Goal: Task Accomplishment & Management: Use online tool/utility

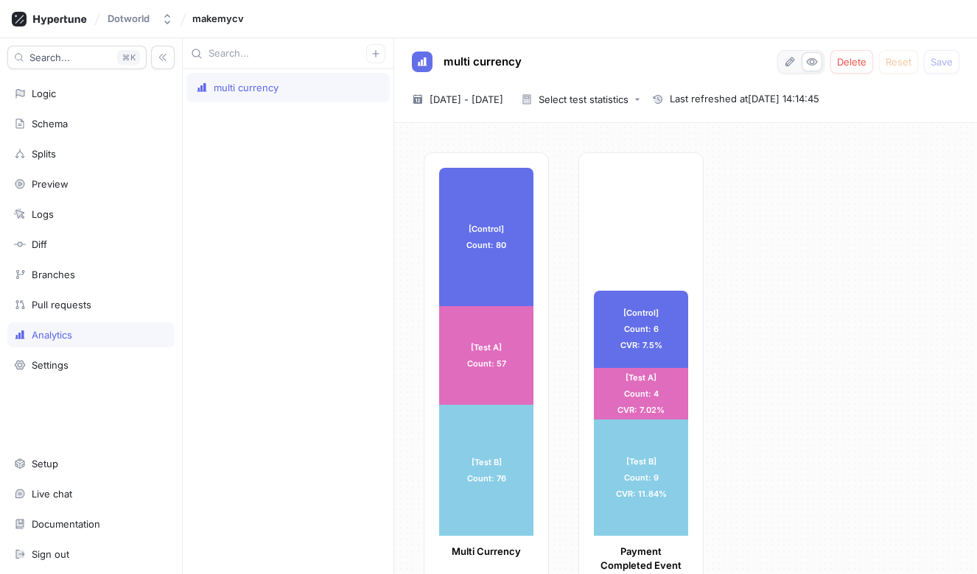
click at [625, 110] on div "multi currency Delete Reset Save [DATE] ~ [DATE] [DATE] - [DATE] Select test st…" at bounding box center [685, 80] width 583 height 85
click at [625, 99] on div "Select test statistics" at bounding box center [583, 100] width 90 height 10
click at [342, 298] on div "multi currency" at bounding box center [288, 321] width 211 height 505
click at [466, 102] on span "[DATE] - [DATE]" at bounding box center [466, 99] width 74 height 15
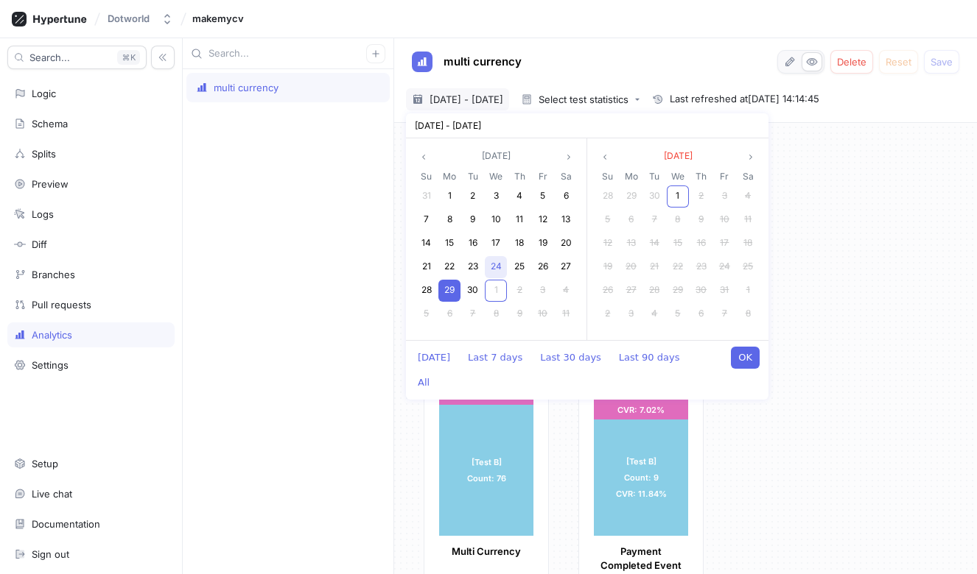
click at [496, 265] on span "24" at bounding box center [496, 266] width 11 height 11
click at [468, 294] on span "30" at bounding box center [472, 289] width 11 height 11
click at [740, 358] on button "OK" at bounding box center [745, 358] width 29 height 22
type textarea "x"
type input "[DATE] ~ [DATE]"
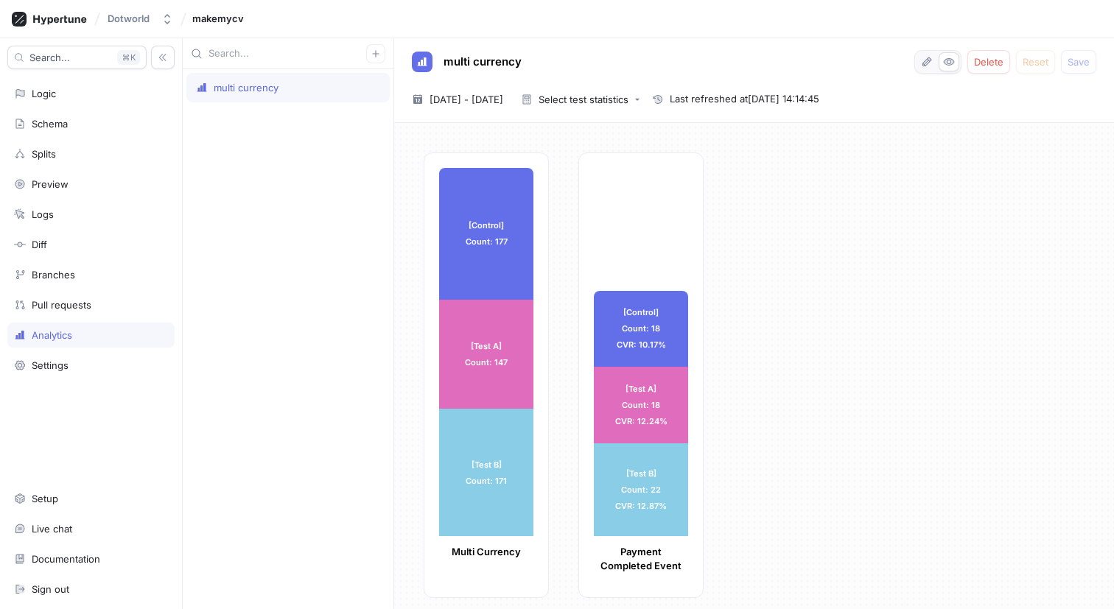
click at [235, 315] on div "multi currency" at bounding box center [288, 339] width 211 height 540
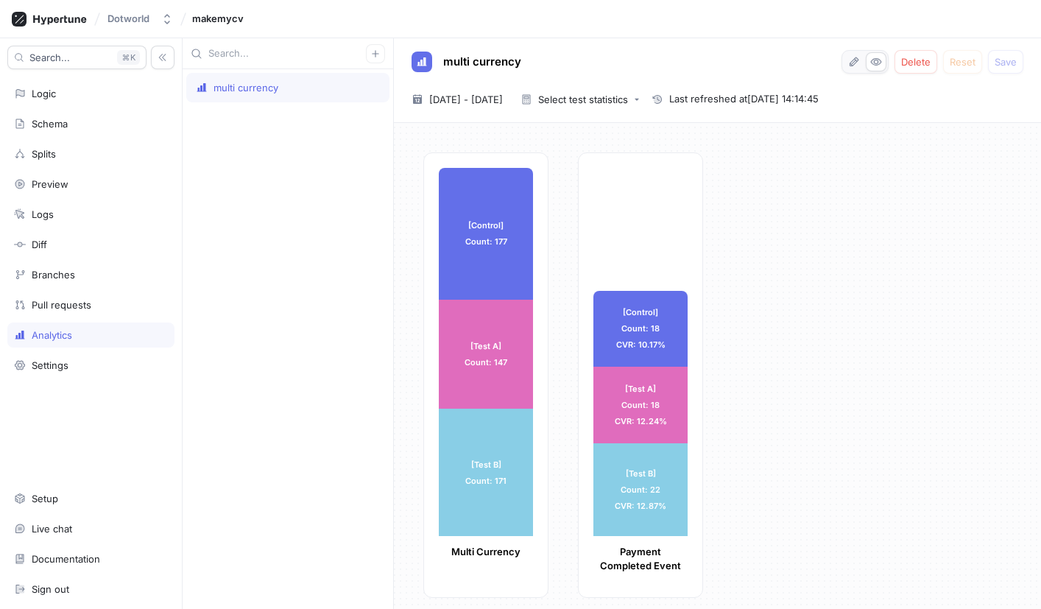
click at [136, 411] on div "Search... K Logic Schema Splits Preview Logs Diff Branches Pull requests Analyt…" at bounding box center [91, 323] width 183 height 571
click at [857, 61] on icon "button" at bounding box center [854, 62] width 12 height 12
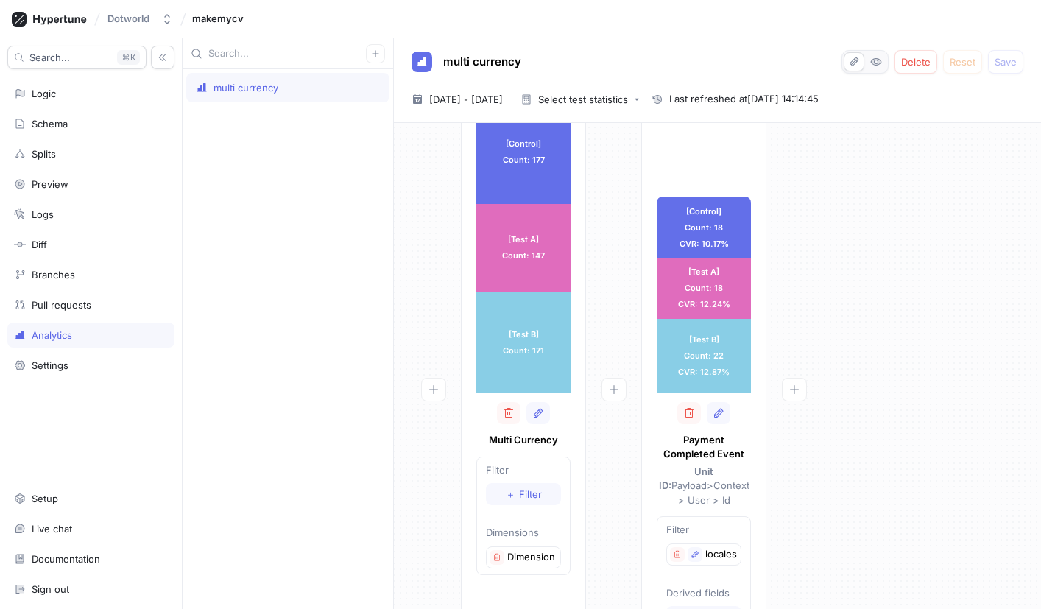
scroll to position [71, 0]
click at [699, 549] on icon "button" at bounding box center [695, 553] width 9 height 9
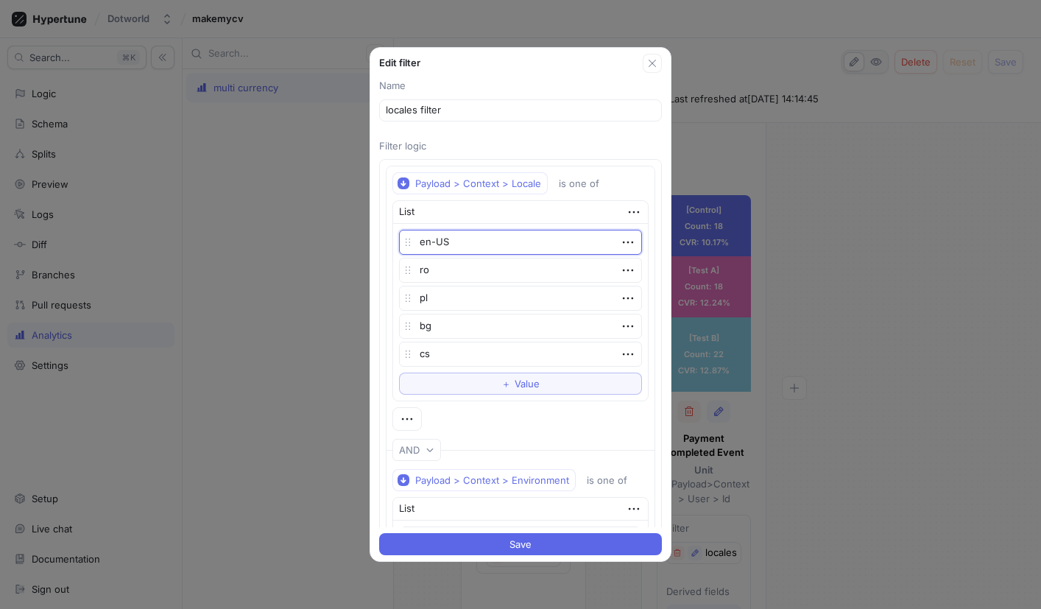
click at [466, 235] on textarea "en-US" at bounding box center [520, 242] width 243 height 25
click at [626, 246] on icon "button" at bounding box center [628, 242] width 16 height 16
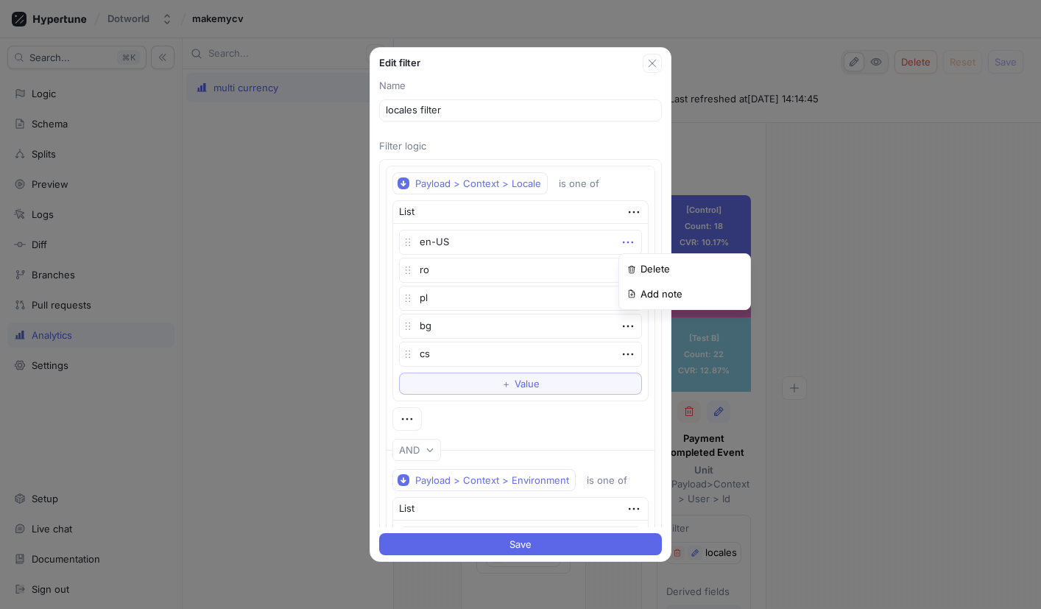
click at [616, 244] on div "en-US" at bounding box center [520, 242] width 243 height 25
click at [656, 63] on icon "button" at bounding box center [653, 63] width 12 height 12
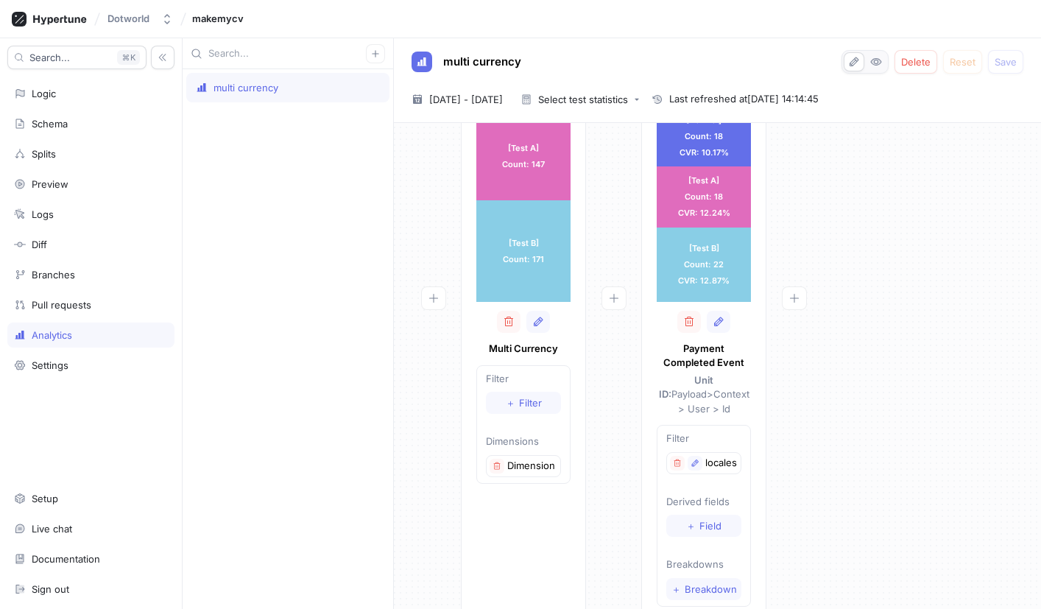
scroll to position [161, 0]
click at [711, 455] on p "locales filter" at bounding box center [722, 462] width 32 height 15
click at [695, 459] on icon "button" at bounding box center [695, 462] width 7 height 7
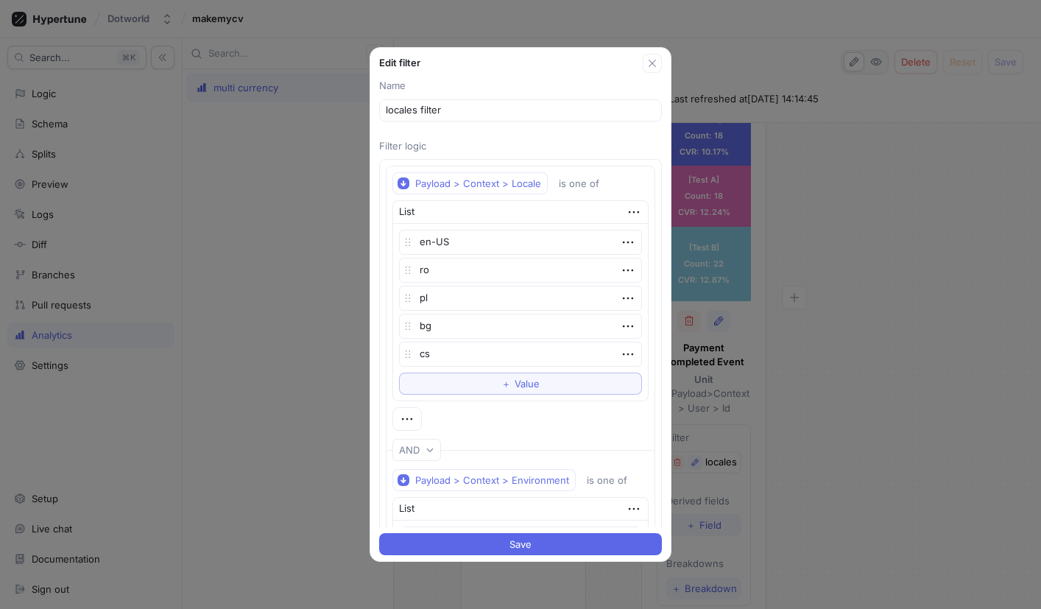
click at [351, 357] on div "Edit filter Name locales filter Filter logic Payload > Context > Locale is one …" at bounding box center [520, 304] width 1041 height 609
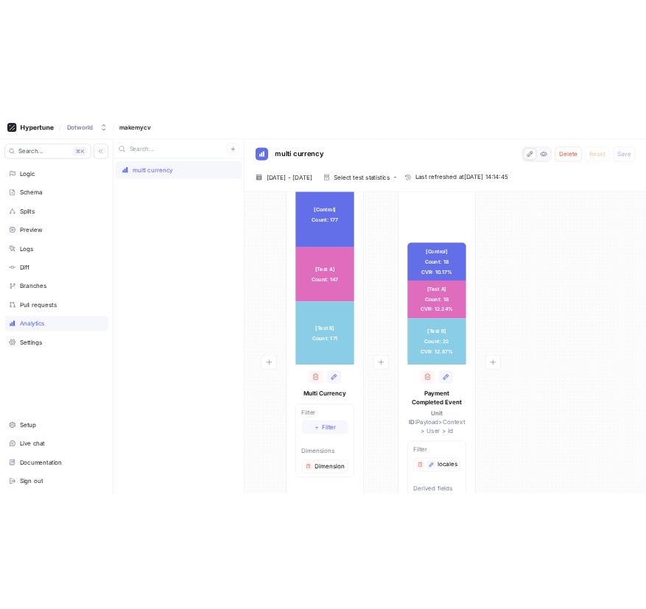
scroll to position [33, 0]
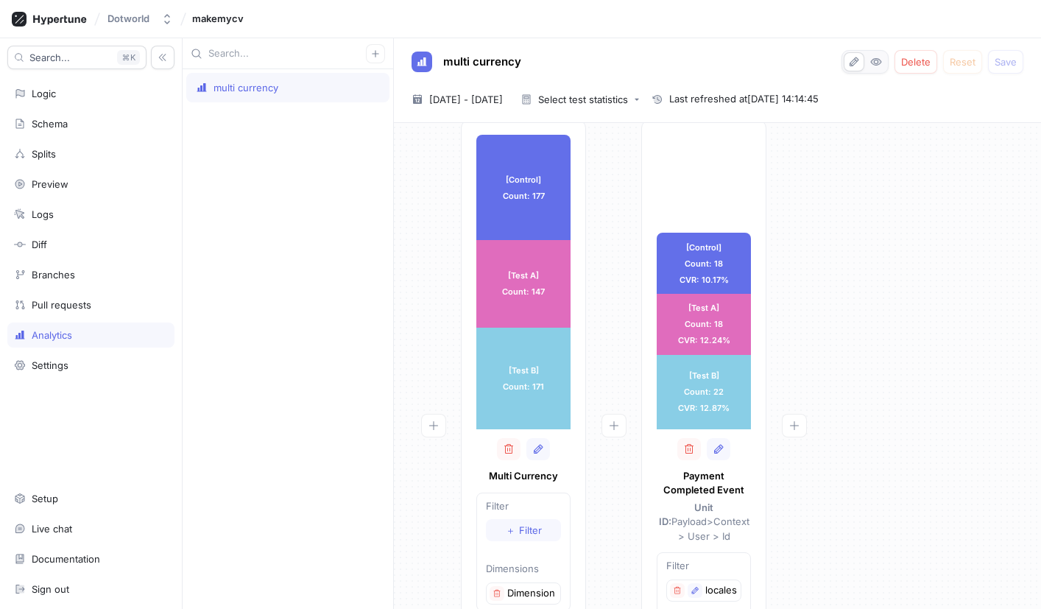
click at [0, 282] on html "Dotworld makemycv Search... K Logic Schema Splits Preview Logs Diff Branches Pu…" at bounding box center [520, 304] width 1041 height 609
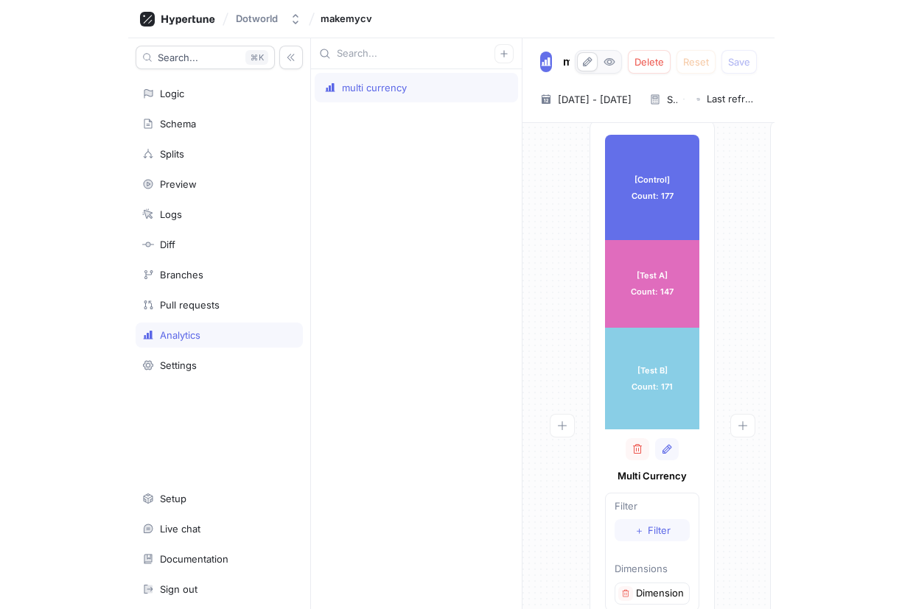
scroll to position [10, 0]
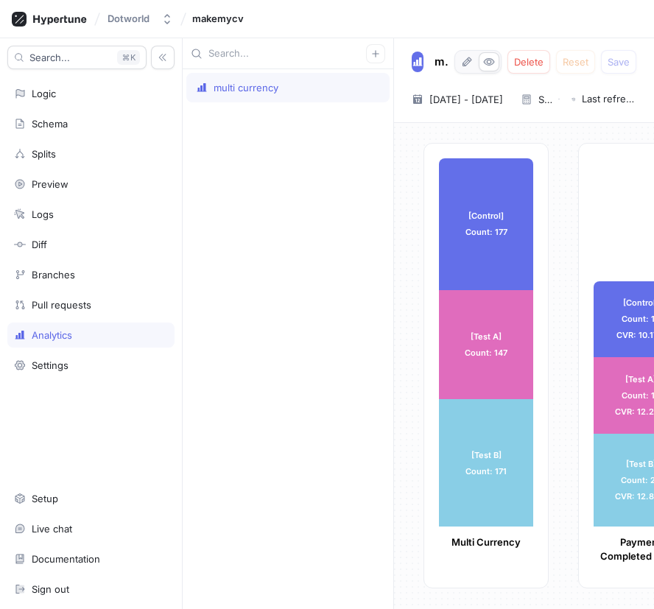
drag, startPoint x: 183, startPoint y: 184, endPoint x: 222, endPoint y: 184, distance: 39.0
click at [222, 185] on div "multi currency" at bounding box center [288, 339] width 211 height 540
click at [224, 48] on input "text" at bounding box center [287, 53] width 158 height 15
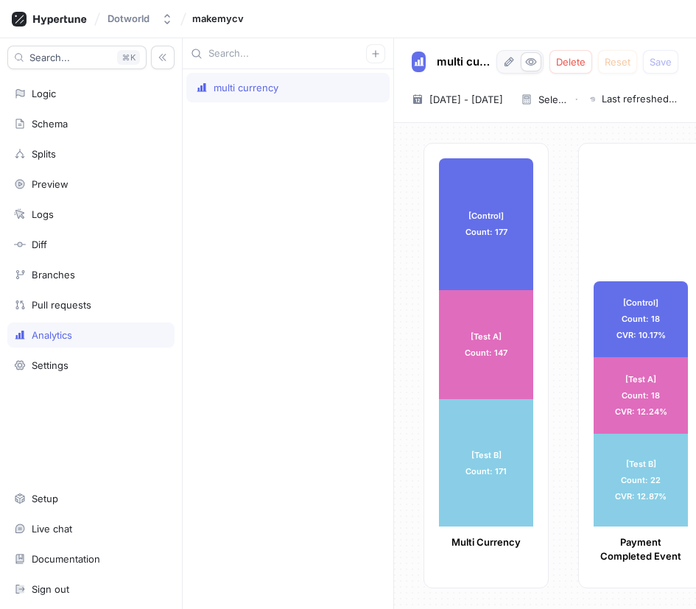
type textarea "x"
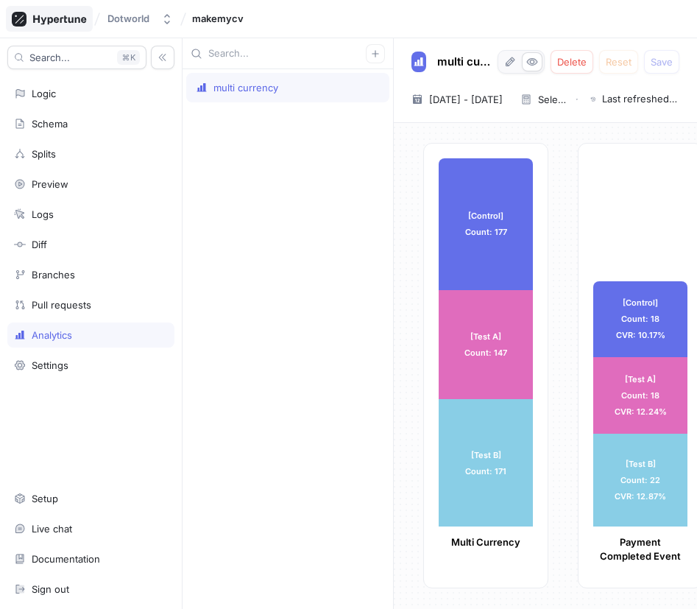
click at [59, 18] on icon at bounding box center [49, 19] width 75 height 15
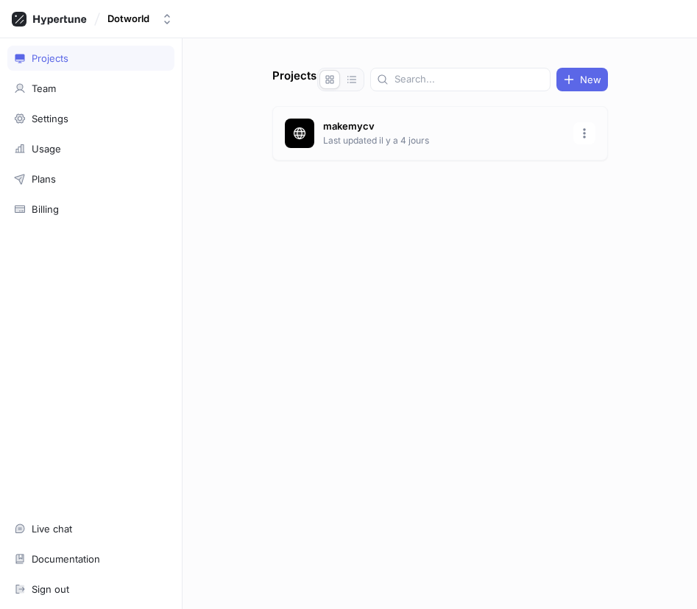
click at [359, 140] on p "Last updated il y a 4 jours" at bounding box center [444, 140] width 242 height 13
